Goal: Task Accomplishment & Management: Manage account settings

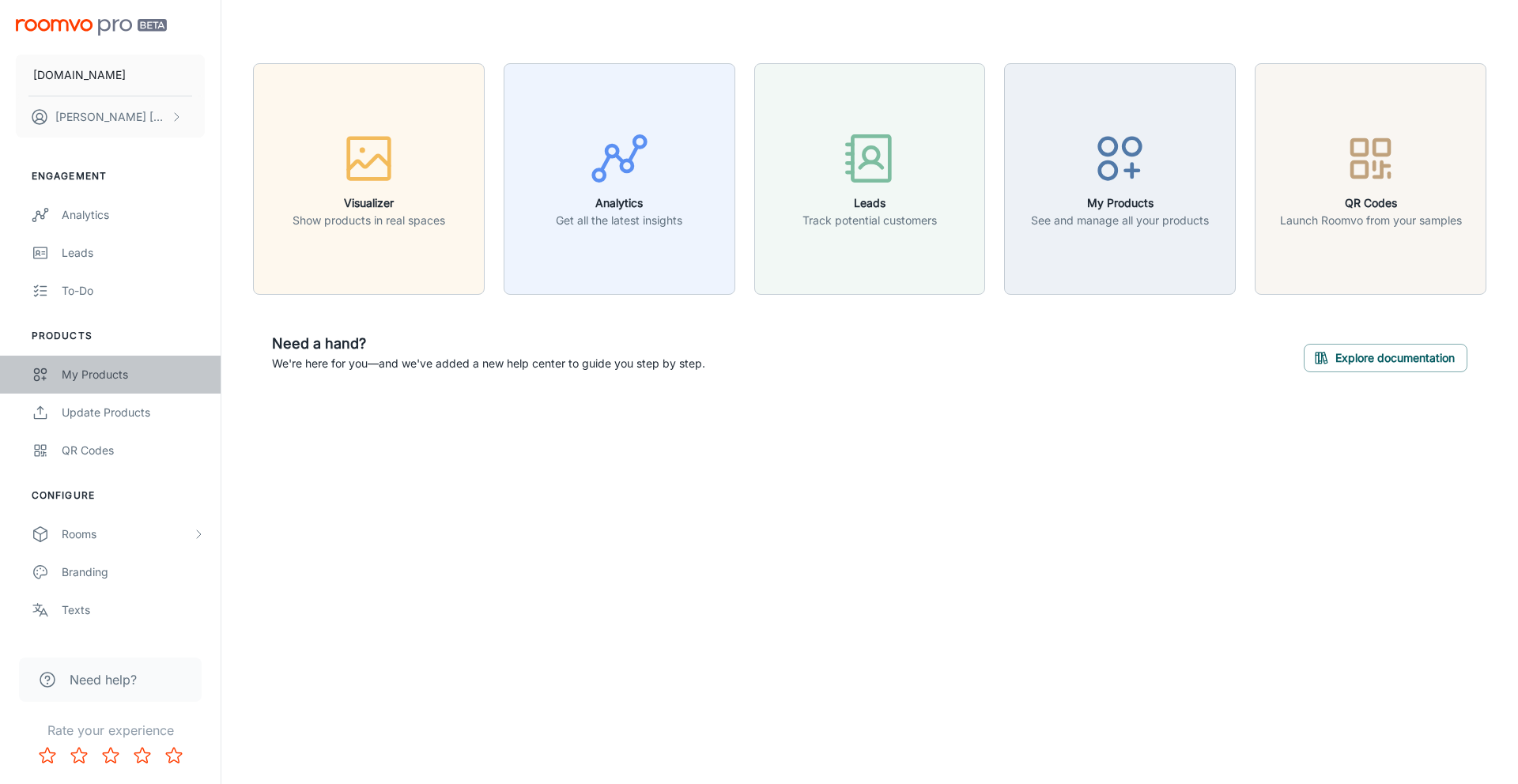
click at [92, 378] on div "My Products" at bounding box center [134, 375] width 143 height 17
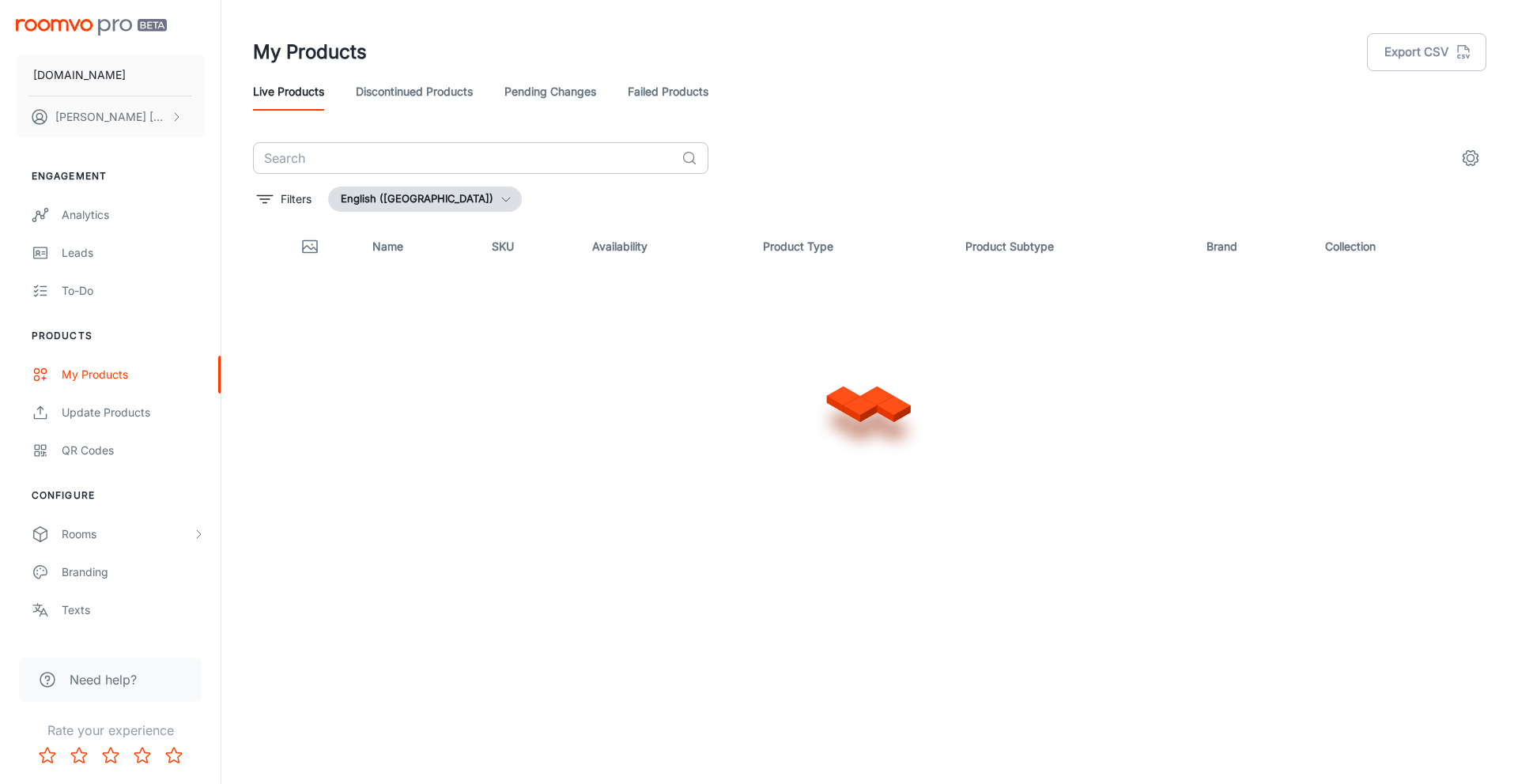
click at [350, 164] on input "text" at bounding box center [463, 158] width 422 height 32
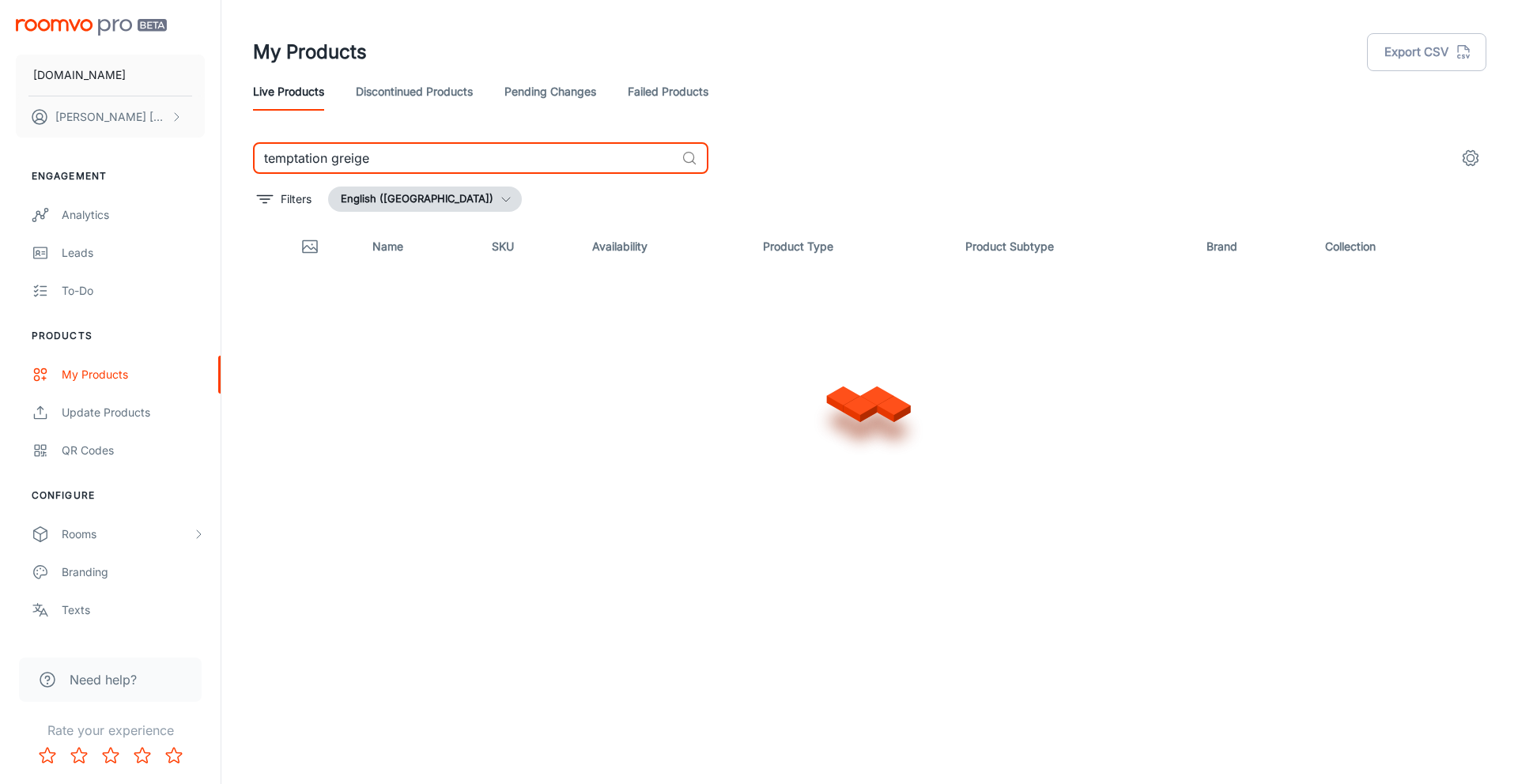
type input "temptation greige"
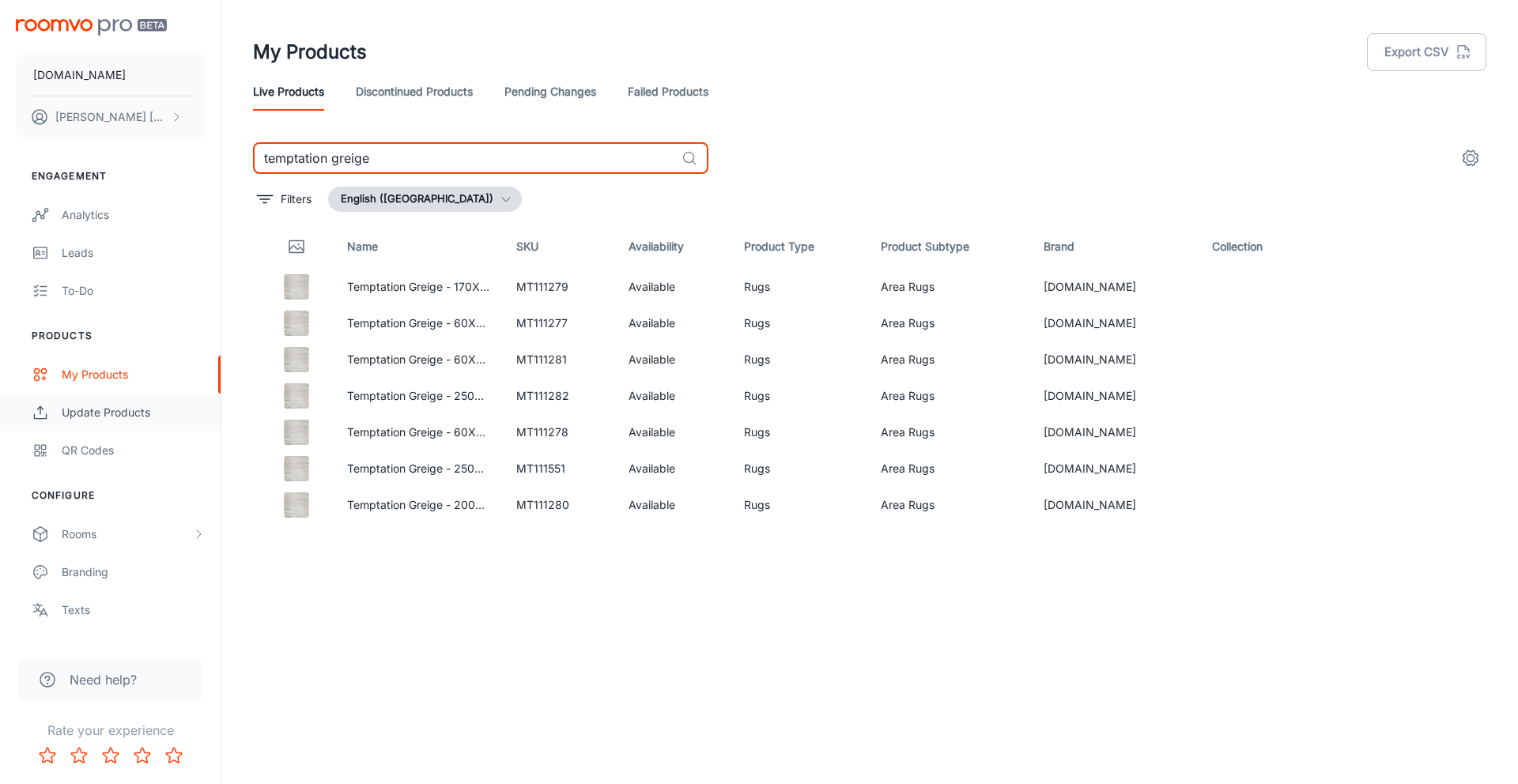
click at [105, 415] on div "Update Products" at bounding box center [134, 412] width 143 height 17
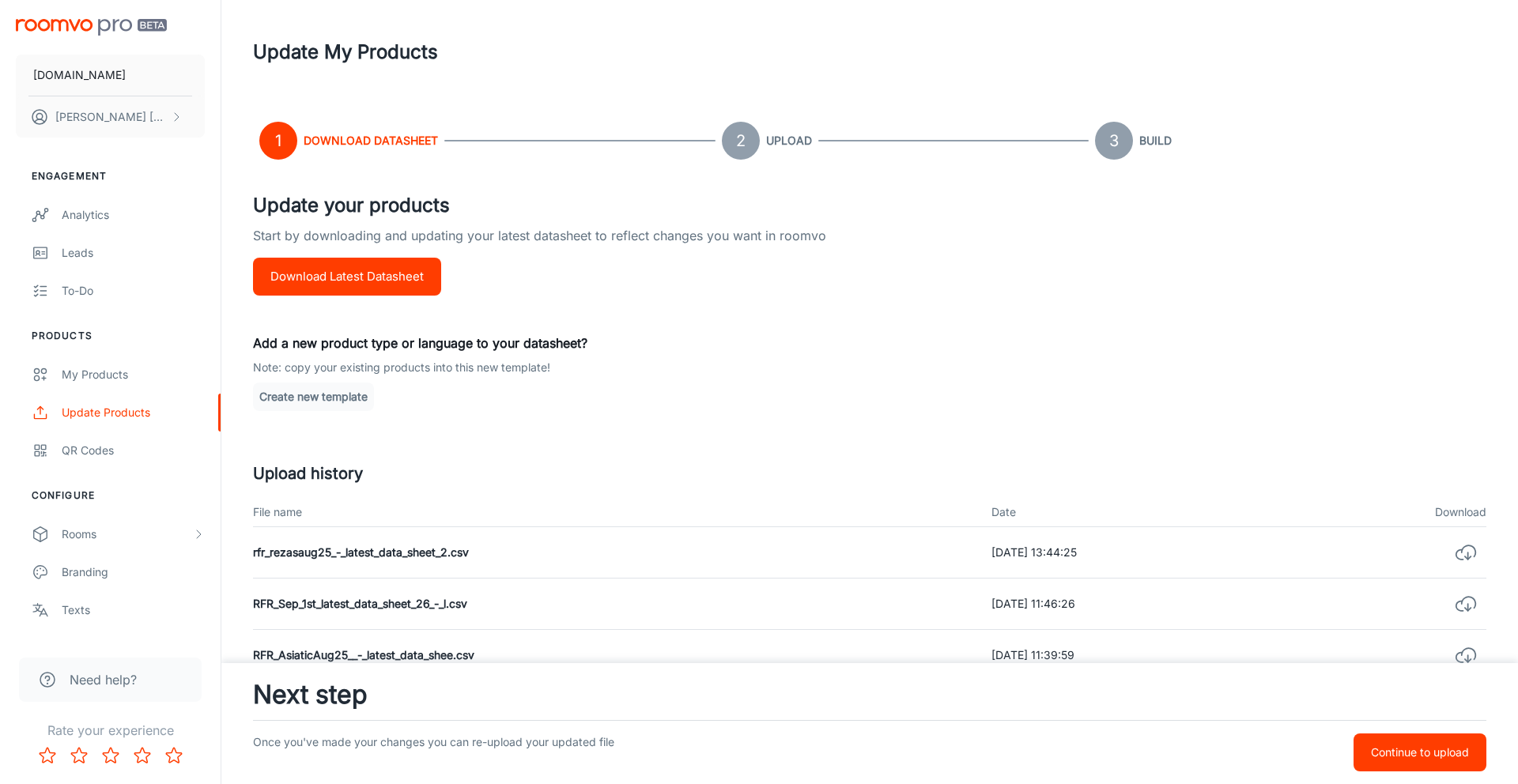
click at [366, 261] on button "Download Latest Datasheet" at bounding box center [347, 276] width 188 height 38
click at [1413, 760] on p "Continue to upload" at bounding box center [1419, 752] width 98 height 17
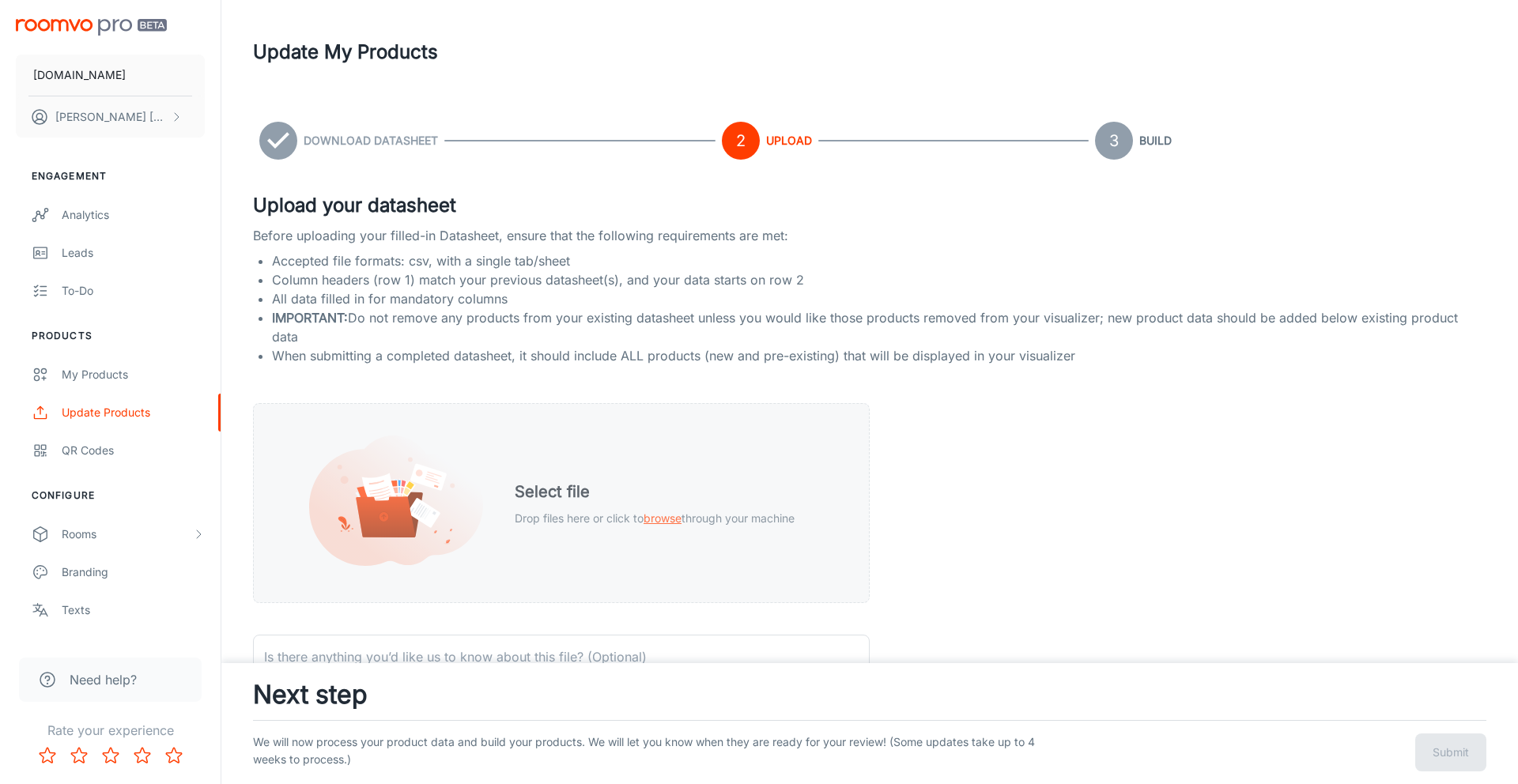
click at [672, 519] on span "browse" at bounding box center [663, 518] width 38 height 14
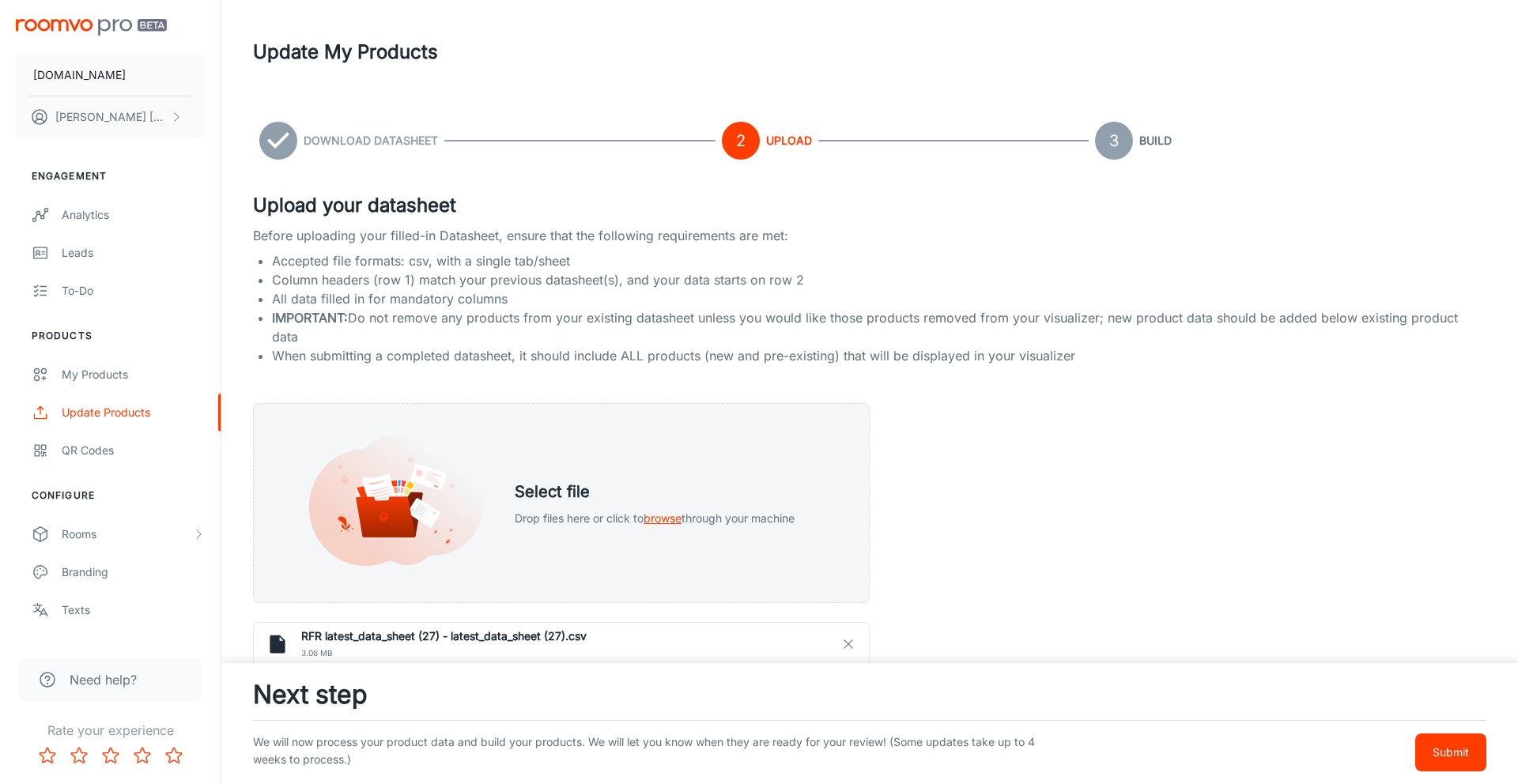
click at [1460, 744] on p "Submit" at bounding box center [1450, 752] width 37 height 17
